Goal: Use online tool/utility: Utilize a website feature to perform a specific function

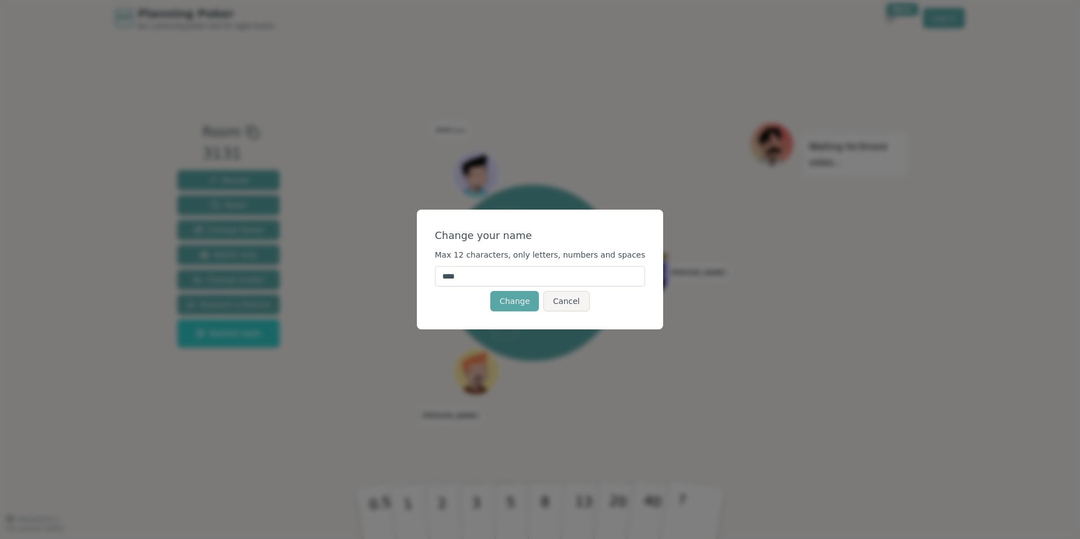
click at [527, 277] on input "****" at bounding box center [540, 276] width 211 height 20
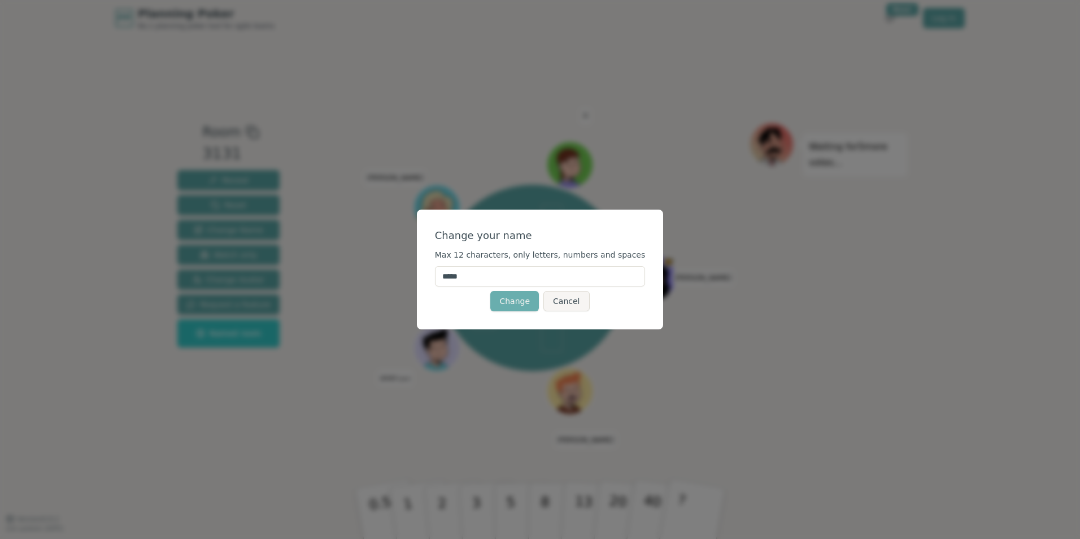
type input "*****"
click at [515, 302] on button "Change" at bounding box center [514, 301] width 49 height 20
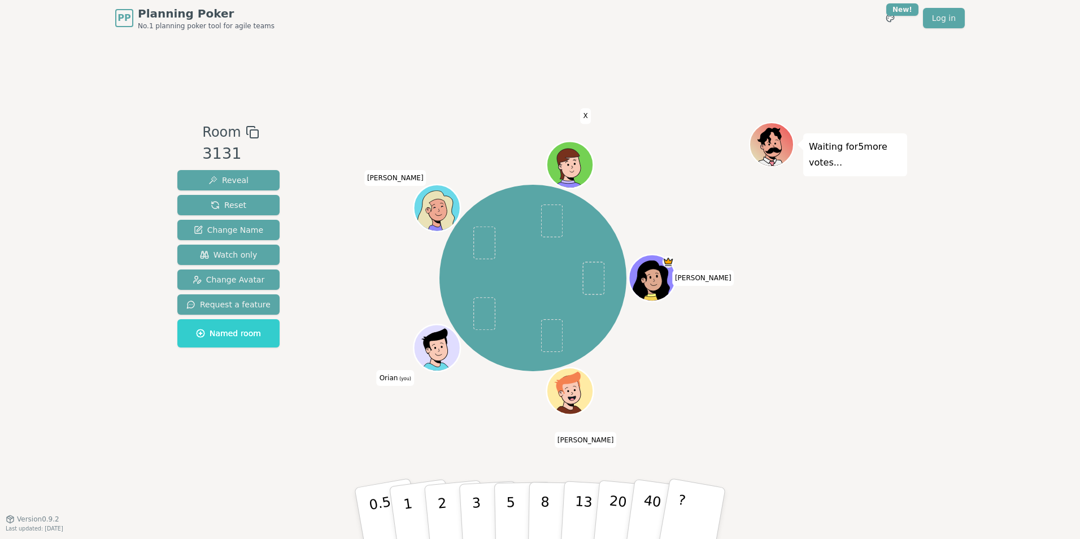
click at [436, 347] on icon at bounding box center [437, 347] width 45 height 5
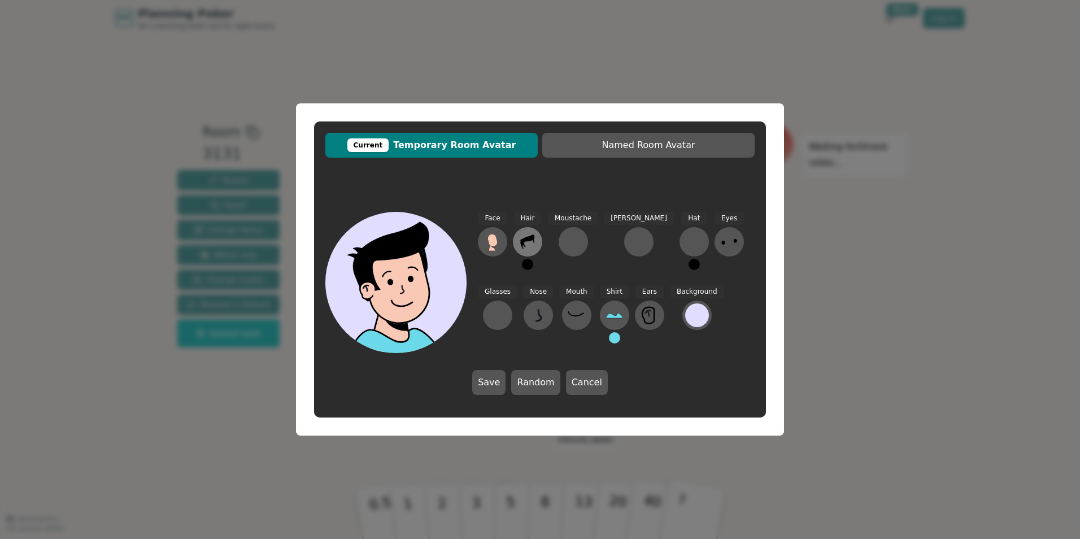
click at [528, 245] on icon at bounding box center [527, 242] width 18 height 18
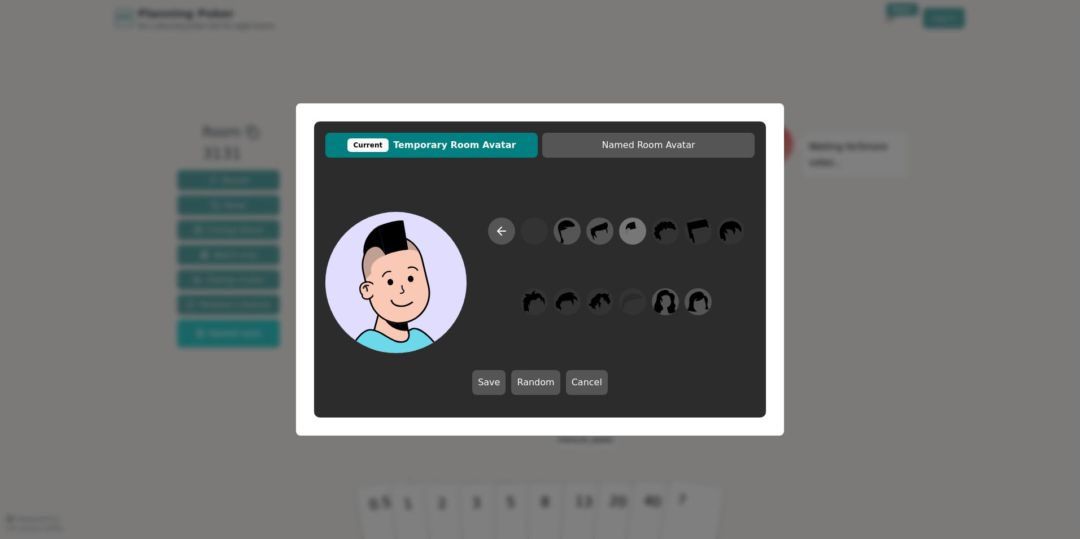
click at [635, 226] on icon at bounding box center [632, 225] width 7 height 8
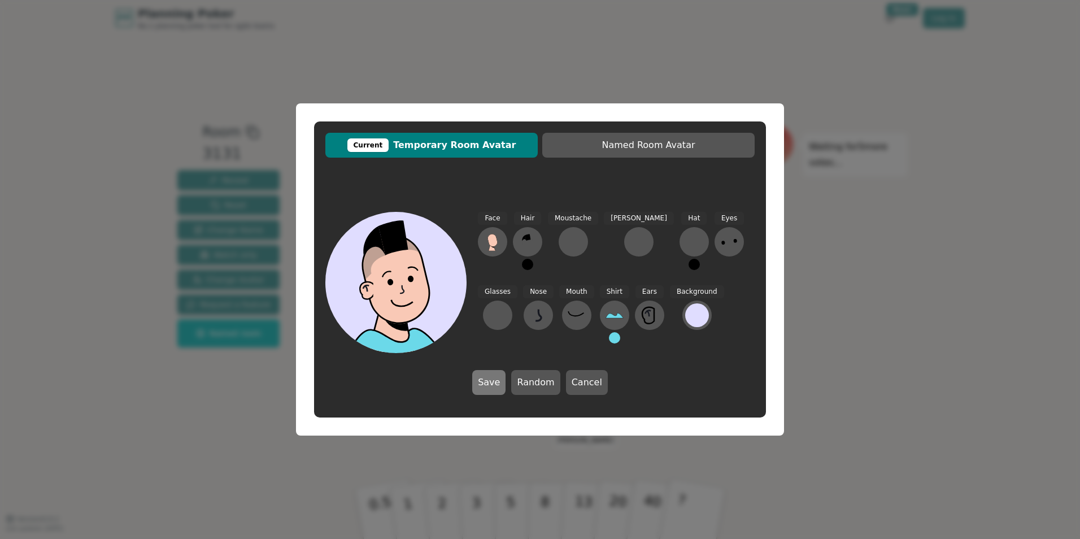
click at [492, 390] on button "Save" at bounding box center [488, 382] width 33 height 25
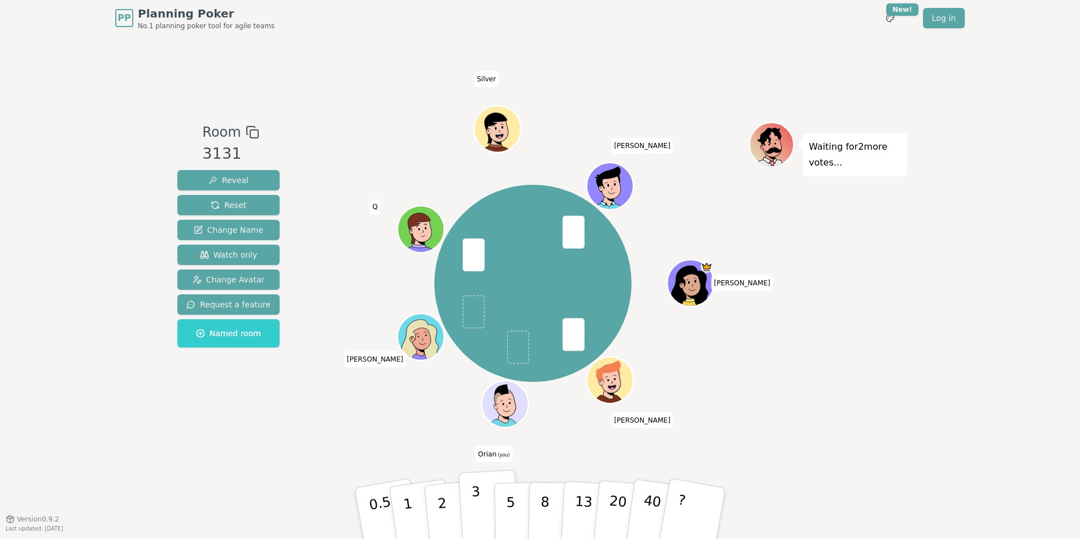
click at [477, 524] on p "3" at bounding box center [477, 514] width 12 height 62
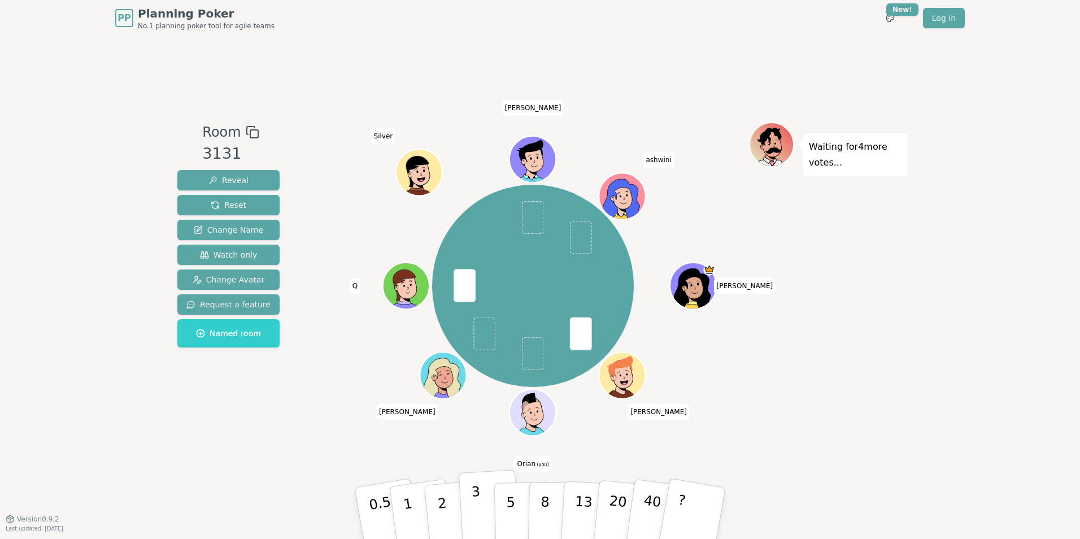
click at [482, 503] on button "3" at bounding box center [490, 513] width 62 height 88
click at [471, 509] on button "3" at bounding box center [490, 513] width 62 height 88
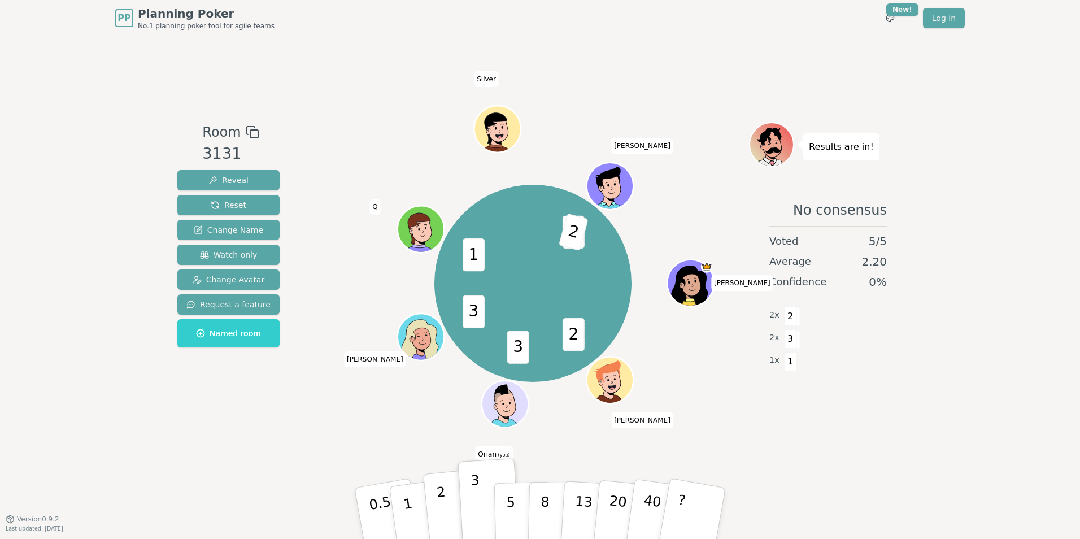
click at [450, 504] on button "2" at bounding box center [455, 514] width 64 height 90
